Goal: Task Accomplishment & Management: Manage account settings

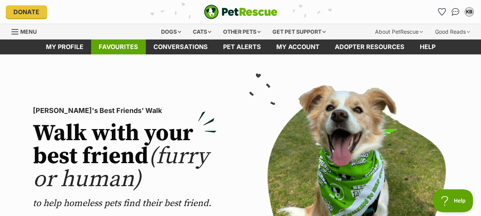
click at [100, 46] on link "Favourites" at bounding box center [118, 46] width 55 height 15
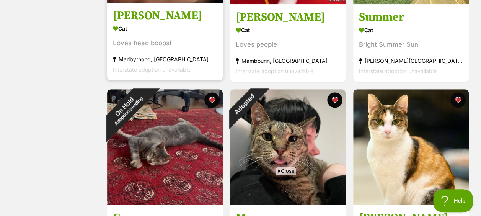
scroll to position [306, 0]
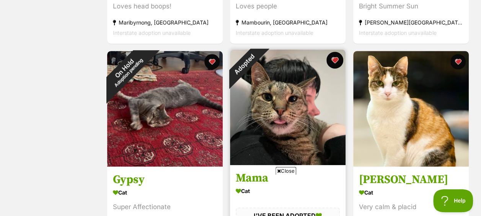
click at [336, 57] on button "favourite" at bounding box center [335, 60] width 17 height 17
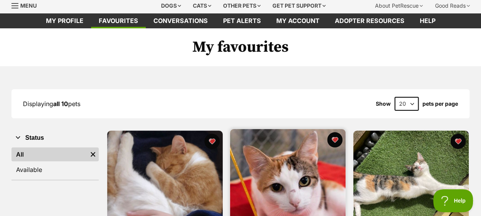
scroll to position [0, 0]
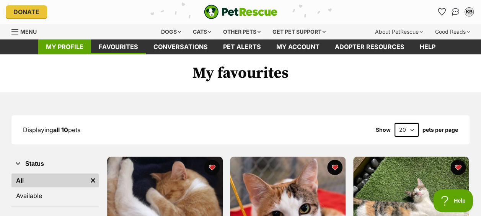
click at [72, 51] on link "My profile" at bounding box center [64, 46] width 53 height 15
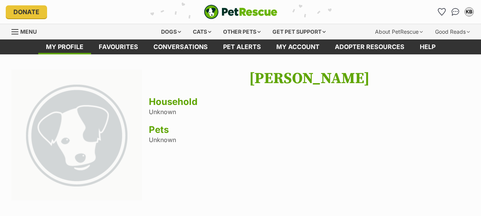
click at [121, 51] on link "Favourites" at bounding box center [118, 46] width 55 height 15
